Goal: Information Seeking & Learning: Learn about a topic

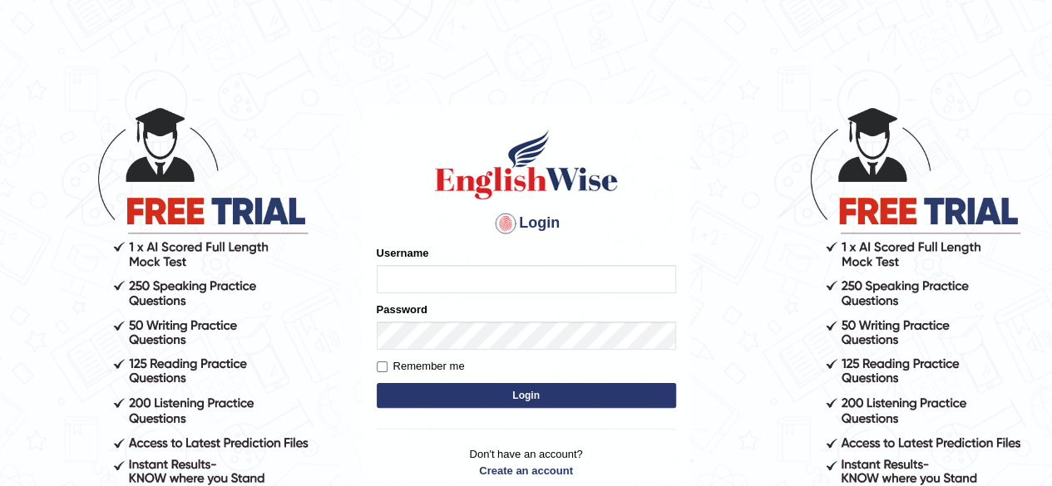
click at [462, 281] on input "Username" at bounding box center [526, 279] width 299 height 28
type input "Alroantony"
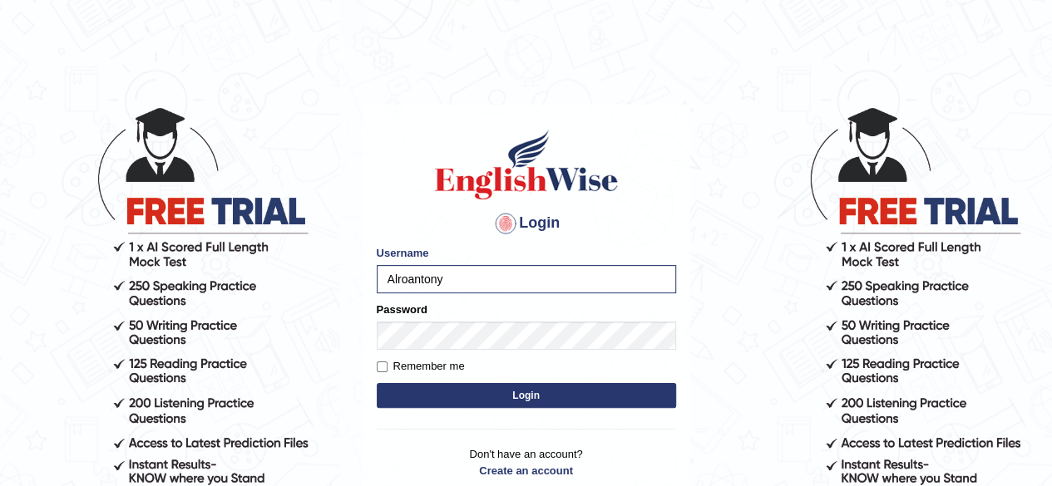
click at [471, 393] on button "Login" at bounding box center [526, 395] width 299 height 25
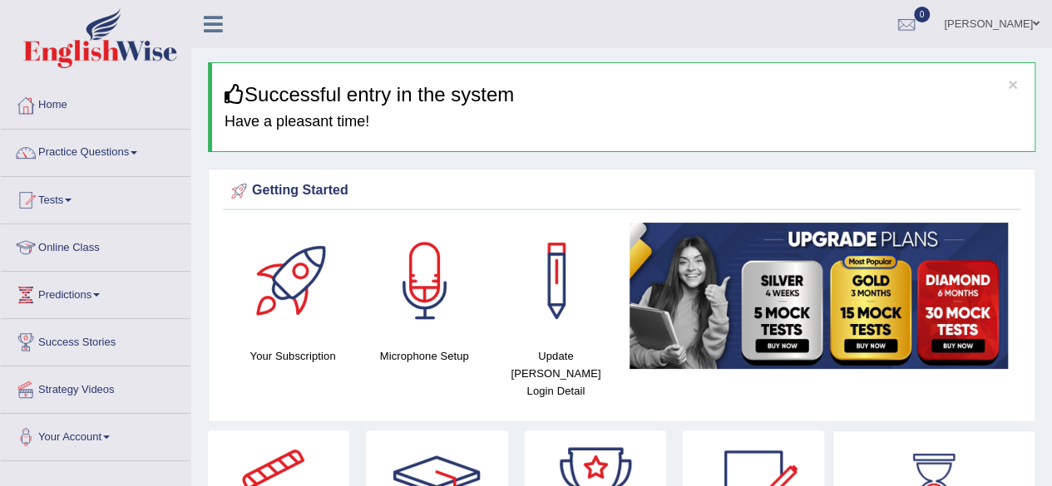
click at [76, 249] on link "Online Class" at bounding box center [96, 245] width 190 height 42
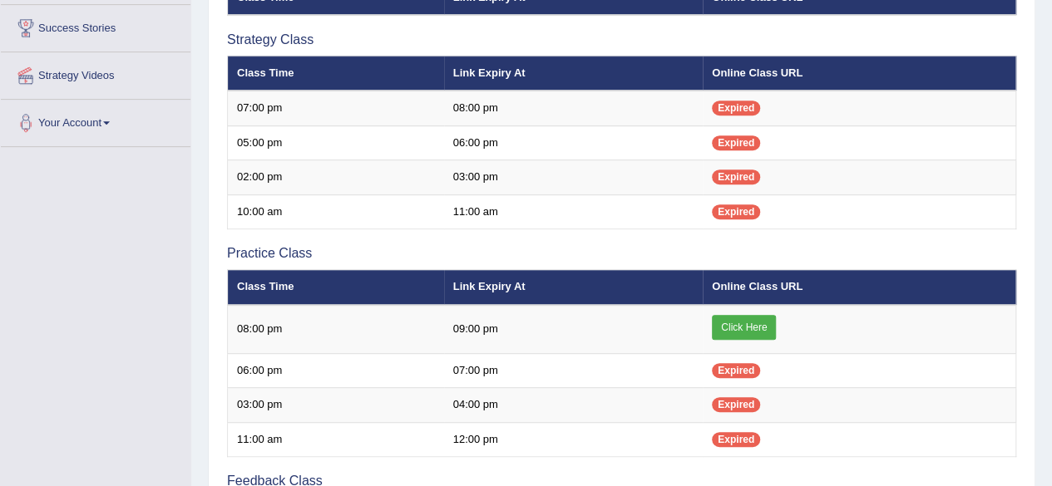
scroll to position [316, 0]
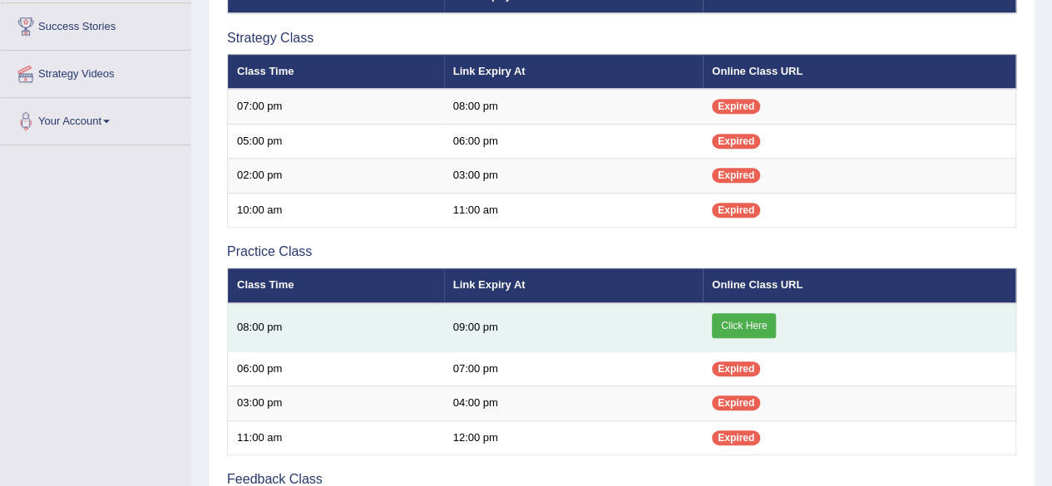
click at [764, 324] on link "Click Here" at bounding box center [744, 325] width 64 height 25
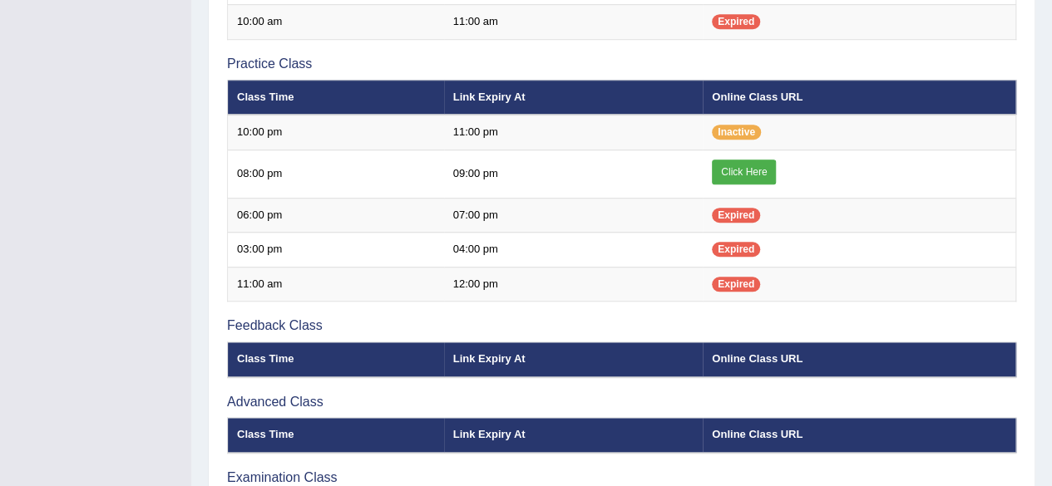
scroll to position [540, 0]
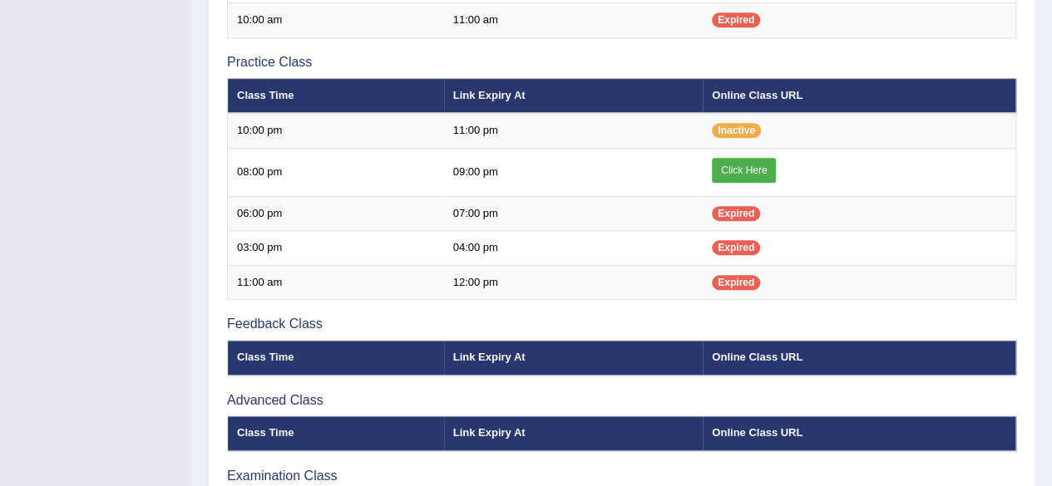
scroll to position [540, 0]
